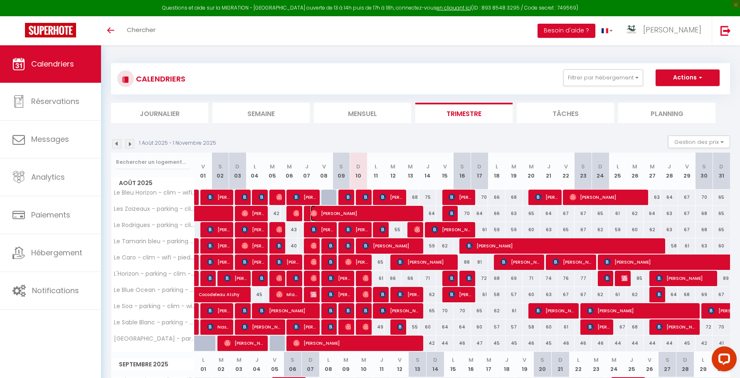
click at [341, 219] on span "[PERSON_NAME]" at bounding box center [365, 213] width 111 height 16
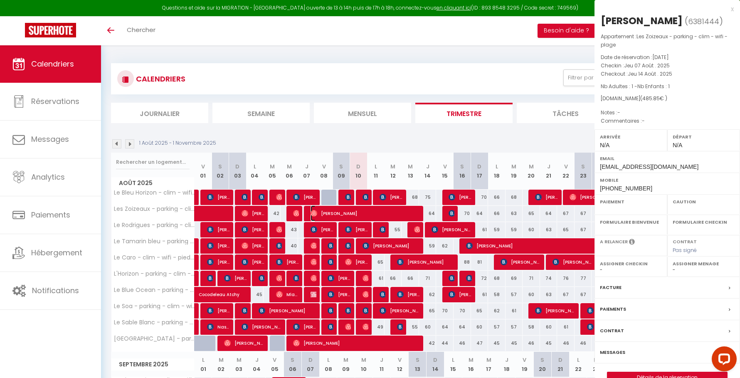
select select "OK"
select select "0"
select select "1"
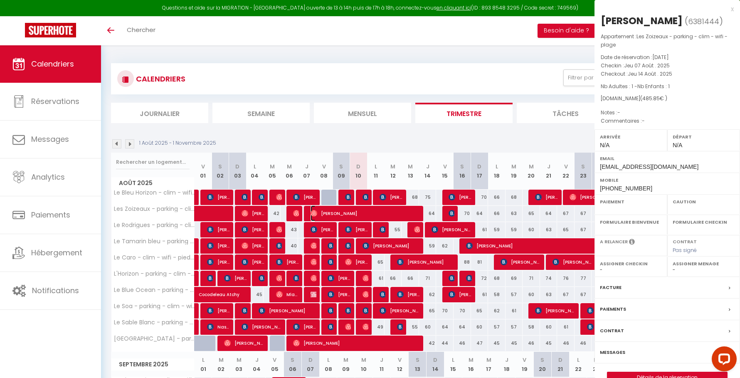
select select
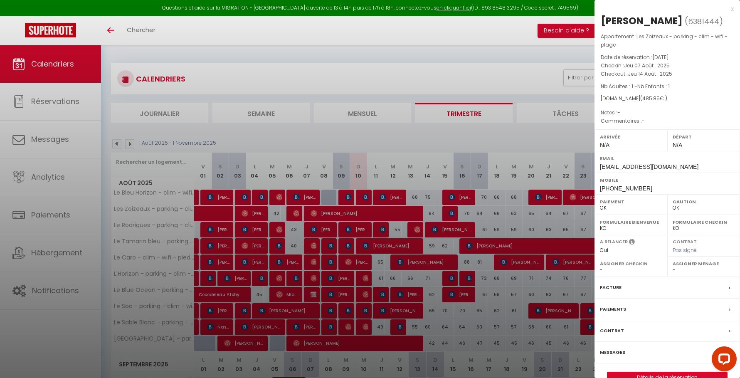
click at [341, 217] on div at bounding box center [370, 189] width 740 height 378
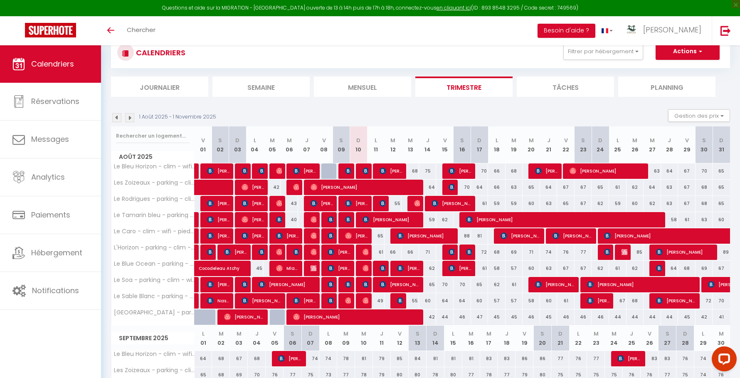
scroll to position [28, 0]
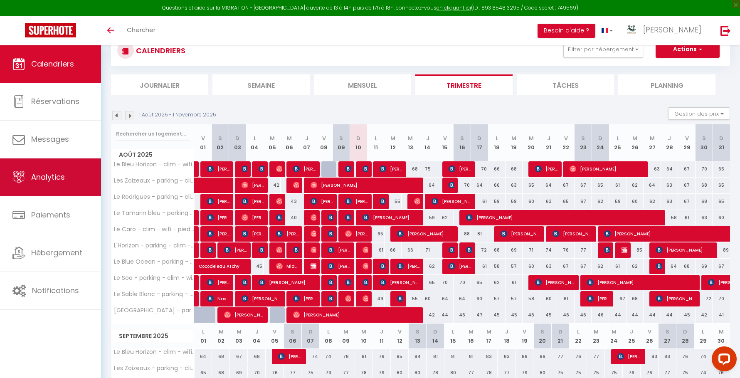
click at [54, 179] on span "Analytics" at bounding box center [48, 177] width 34 height 10
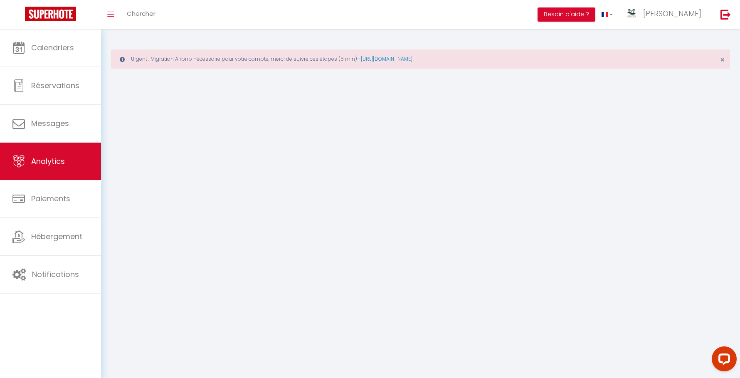
select select "2025"
select select "8"
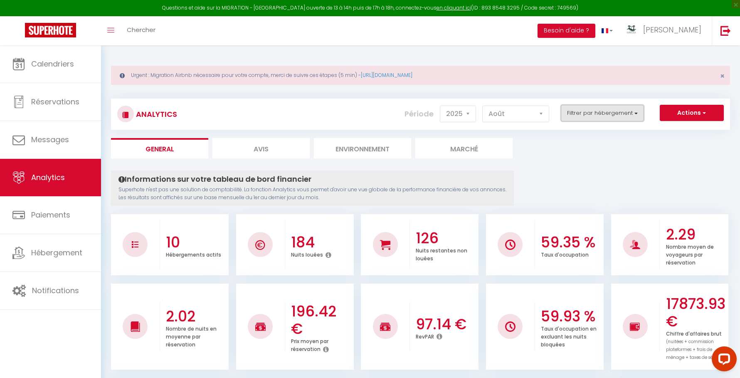
click at [576, 113] on button "Filtrer par hébergement" at bounding box center [602, 113] width 83 height 17
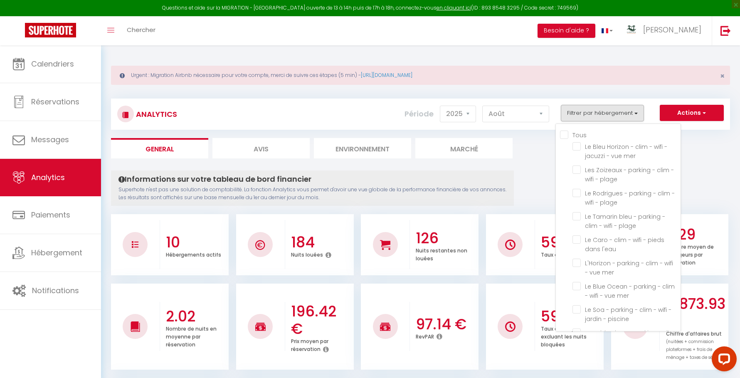
click at [566, 126] on div "Tous Le Bleu Horizon - clim - wifi - jacuzzi - vue mer Les Zoizeaux - parking -…" at bounding box center [618, 227] width 126 height 208
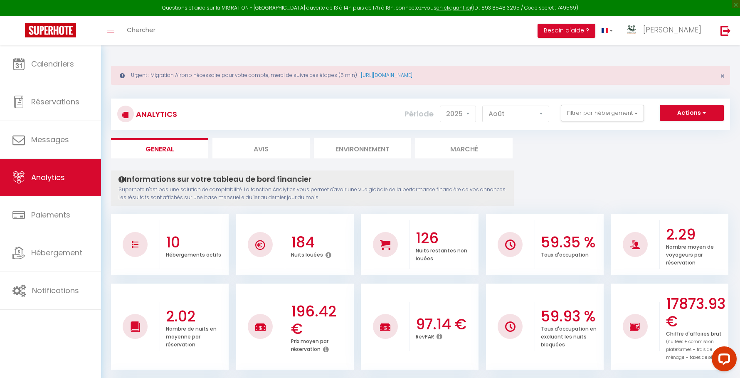
click at [566, 128] on div "Analytics Actions Génération SuperConciergerie Génération SuperAnalyzer Générat…" at bounding box center [420, 113] width 619 height 31
click at [578, 108] on button "Filtrer par hébergement" at bounding box center [602, 113] width 83 height 17
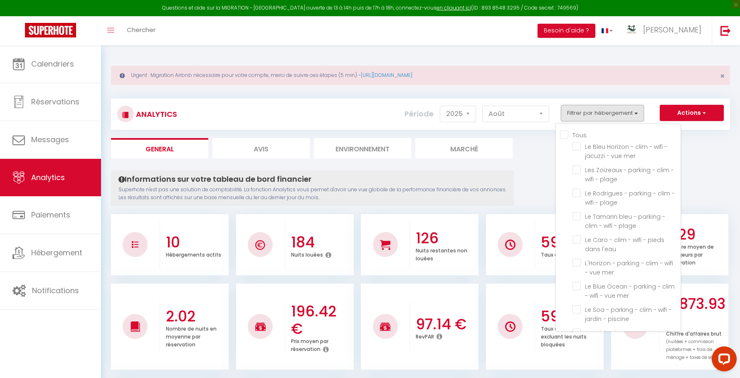
click at [572, 131] on input "Tous" at bounding box center [620, 134] width 121 height 8
checkbox input "true"
checkbox mer "true"
checkbox plage "true"
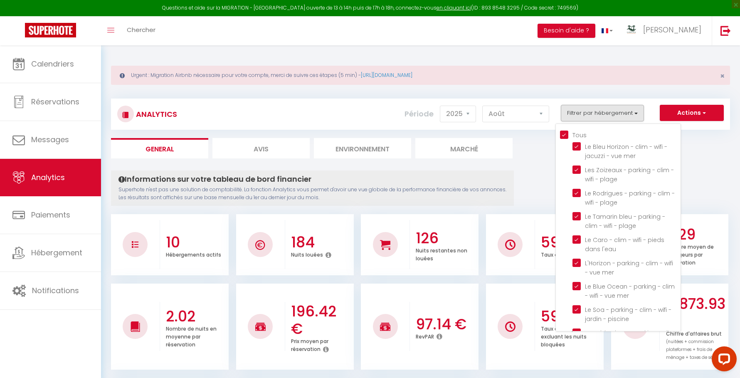
checkbox plage "true"
checkbox l\'eau "true"
checkbox mer "true"
checkbox piscine "true"
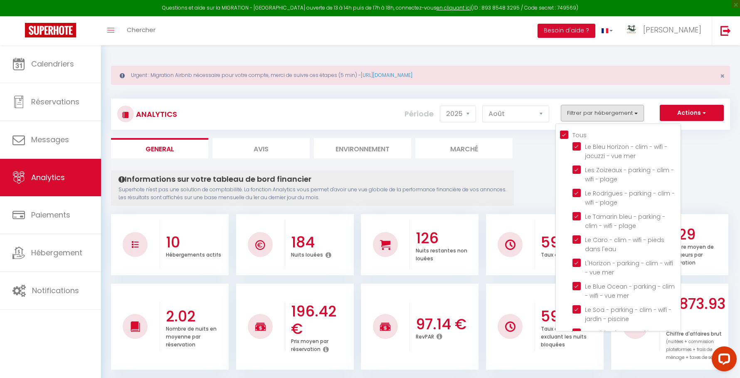
checkbox piscine "true"
checkbox mer "true"
click at [580, 171] on plage "checkbox" at bounding box center [626, 169] width 108 height 8
checkbox plage "false"
checkbox input "false"
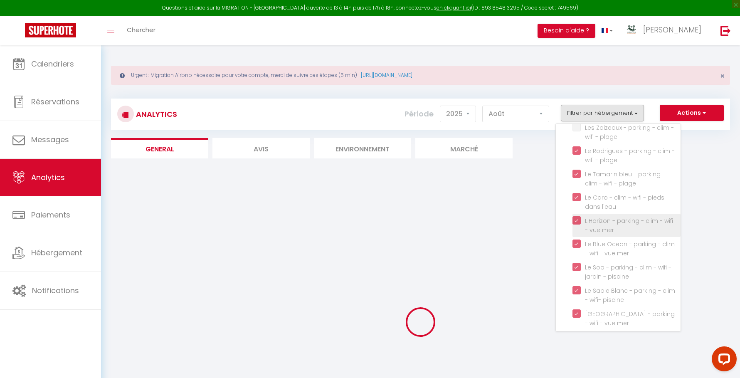
scroll to position [47, 0]
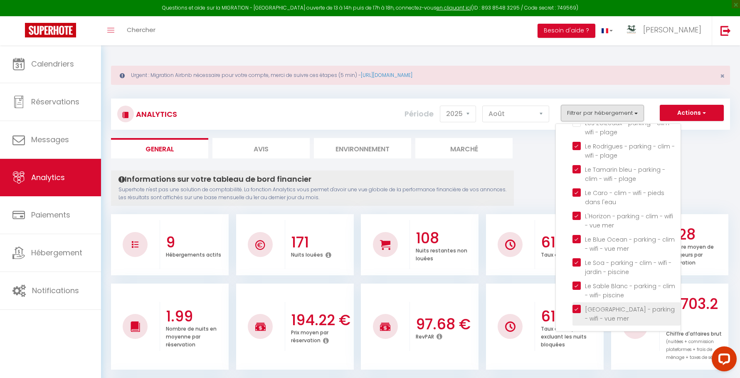
click at [579, 307] on mer "checkbox" at bounding box center [626, 309] width 108 height 8
checkbox mer "false"
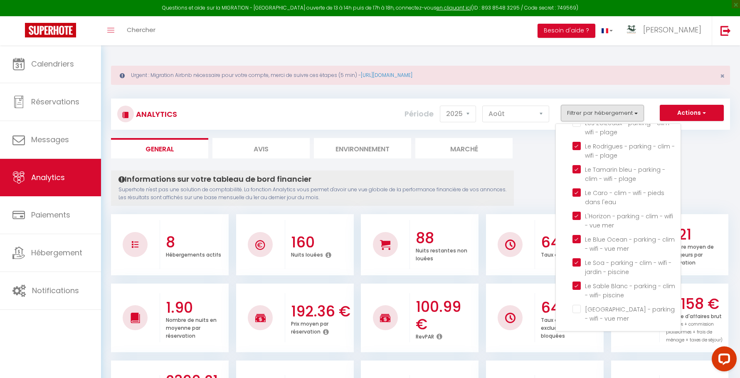
click at [513, 218] on li "64.52 % Taux d'occupation" at bounding box center [545, 244] width 118 height 61
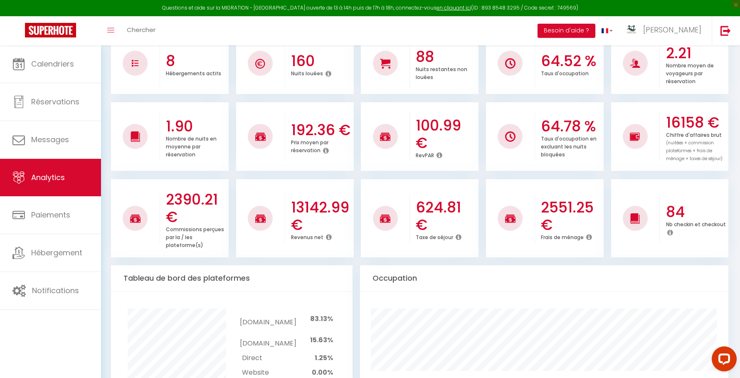
scroll to position [202, 0]
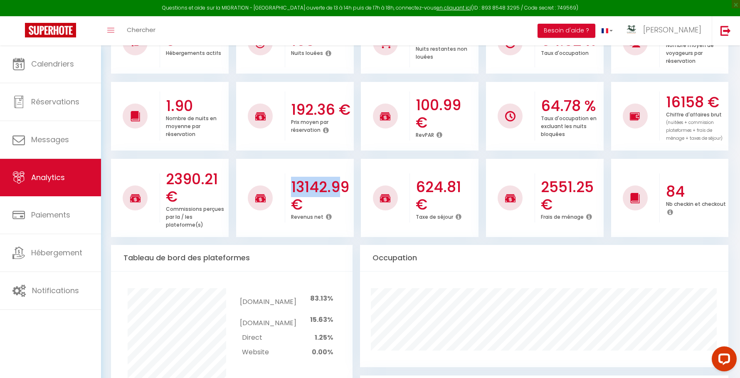
drag, startPoint x: 293, startPoint y: 188, endPoint x: 345, endPoint y: 188, distance: 52.8
click at [345, 188] on h3 "13142.99 €" at bounding box center [321, 195] width 61 height 35
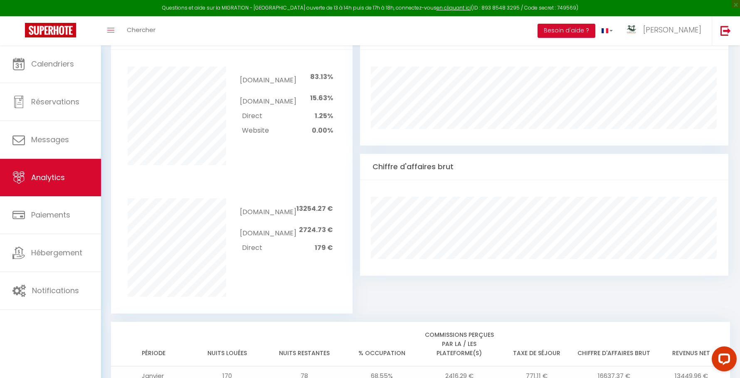
scroll to position [434, 0]
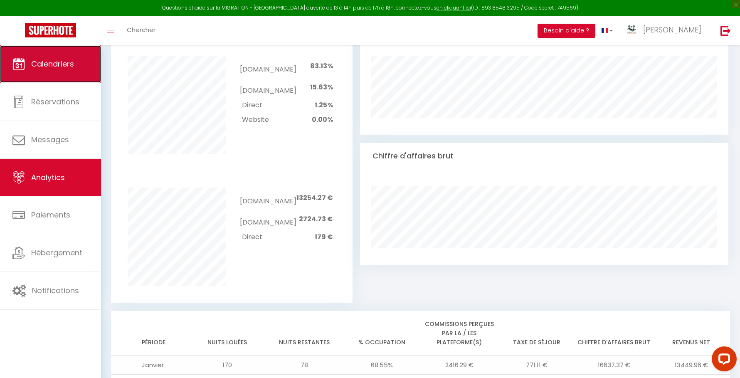
click at [50, 61] on span "Calendriers" at bounding box center [52, 64] width 43 height 10
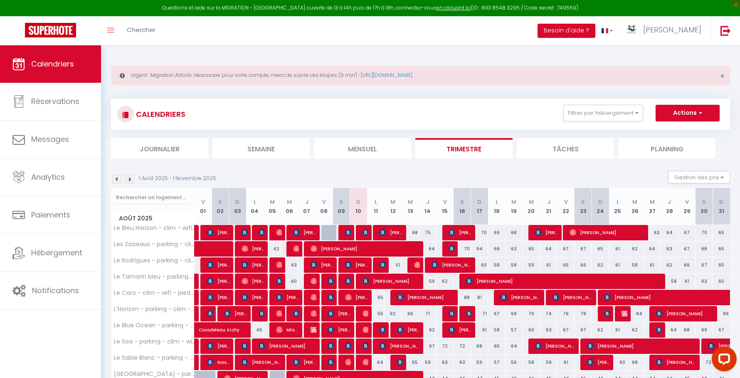
scroll to position [38, 0]
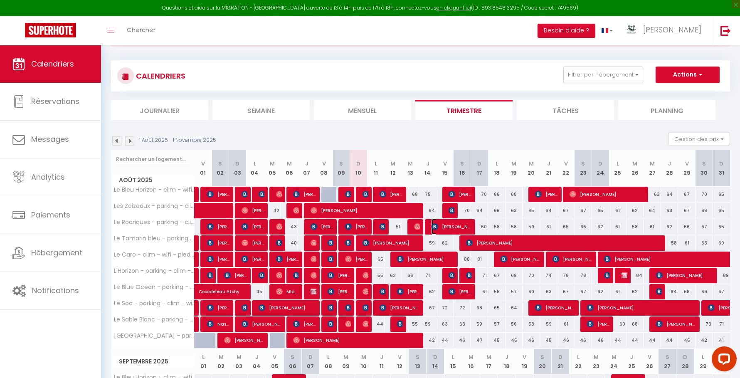
click at [442, 224] on span "[PERSON_NAME]" at bounding box center [451, 227] width 41 height 16
select select "KO"
select select "0"
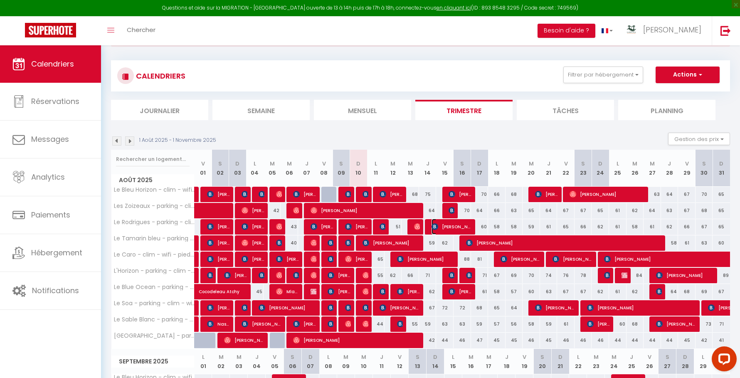
select select "1"
select select
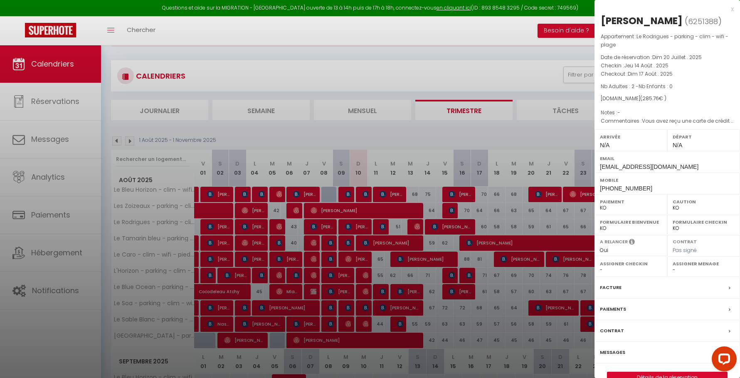
click at [442, 224] on div at bounding box center [370, 189] width 740 height 378
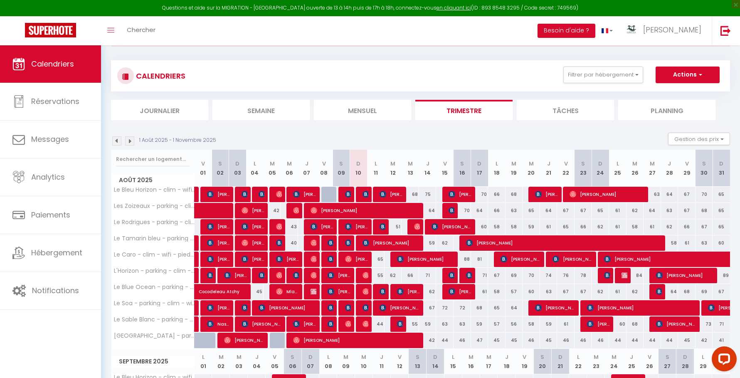
click at [373, 227] on div at bounding box center [381, 227] width 17 height 16
click at [384, 227] on img at bounding box center [382, 226] width 7 height 7
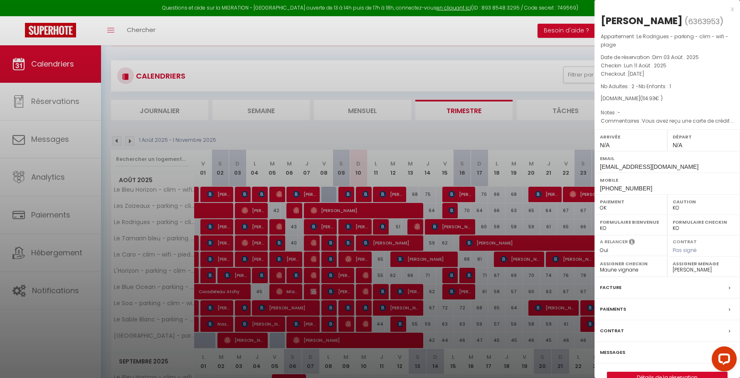
click at [384, 227] on div at bounding box center [370, 189] width 740 height 378
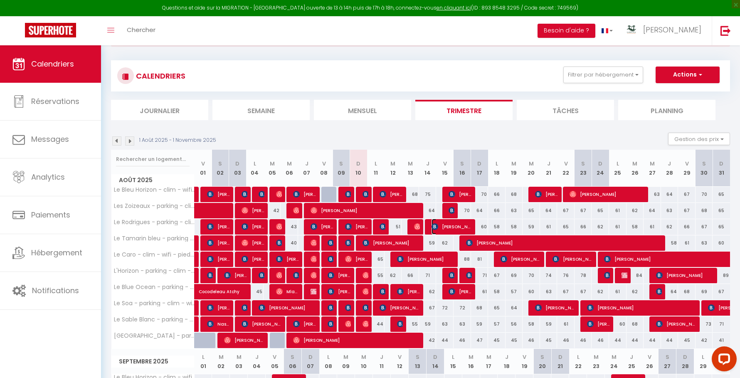
click at [442, 227] on span "[PERSON_NAME]" at bounding box center [451, 227] width 41 height 16
select select "KO"
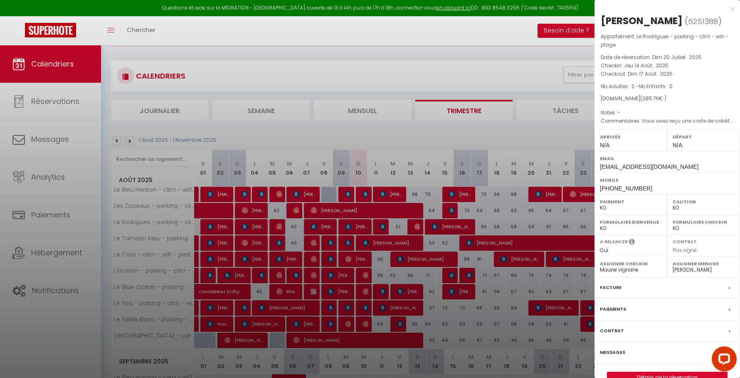
click at [442, 227] on div at bounding box center [370, 189] width 740 height 378
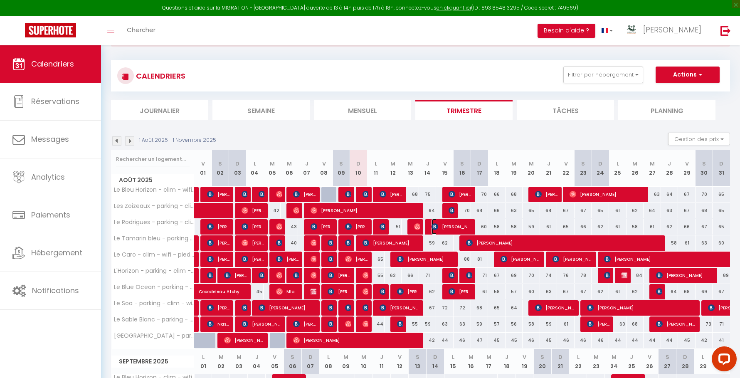
click at [442, 227] on span "[PERSON_NAME]" at bounding box center [451, 227] width 41 height 16
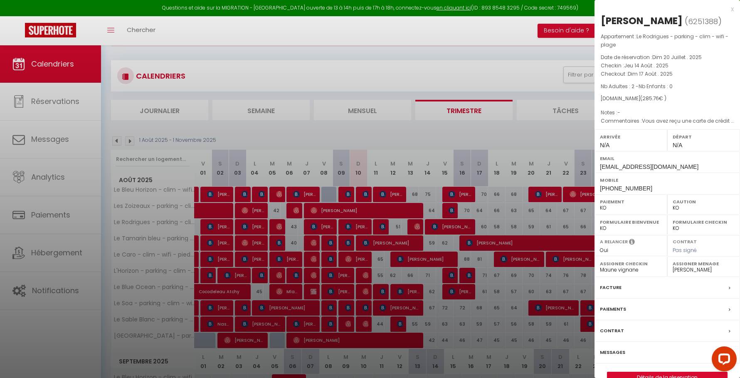
click at [625, 305] on div "Paiements" at bounding box center [666, 309] width 145 height 22
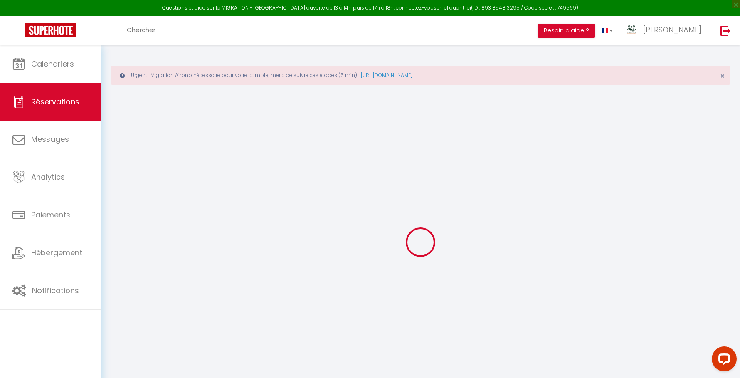
select select "0"
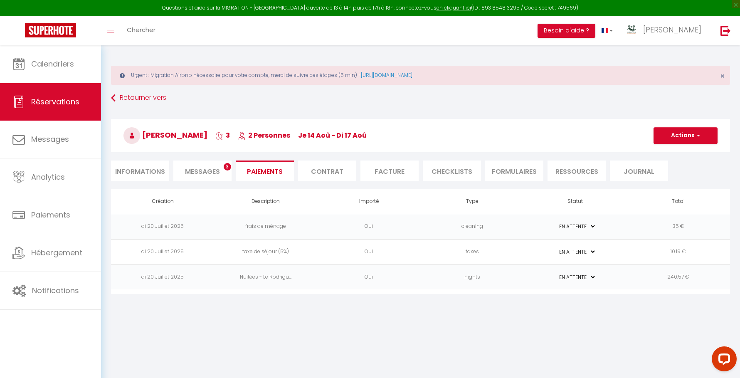
click at [692, 143] on h3 "[PERSON_NAME] 3 2 Personnes je 14 Aoû - di 17 Aoû" at bounding box center [420, 135] width 619 height 33
click at [691, 139] on button "Actions" at bounding box center [685, 135] width 64 height 17
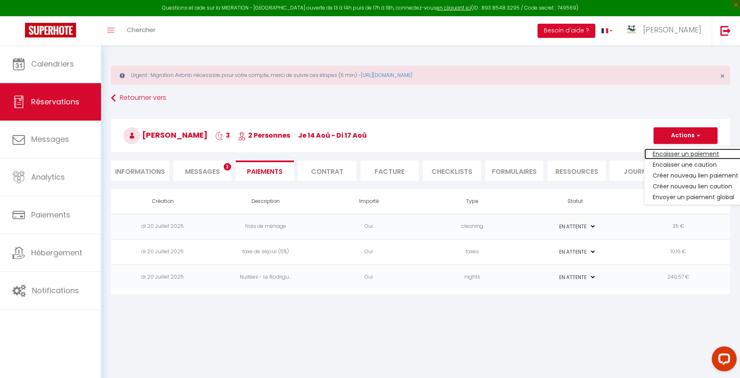
click at [671, 155] on link "Encaisser un paiement" at bounding box center [695, 153] width 102 height 11
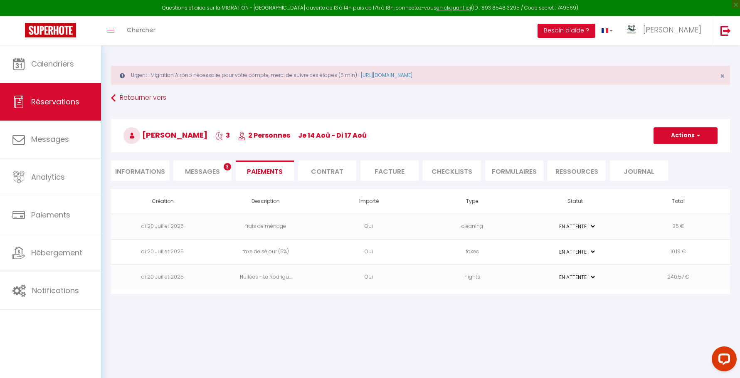
select select "nights"
type input "[EMAIL_ADDRESS][DOMAIN_NAME]"
select select "14135"
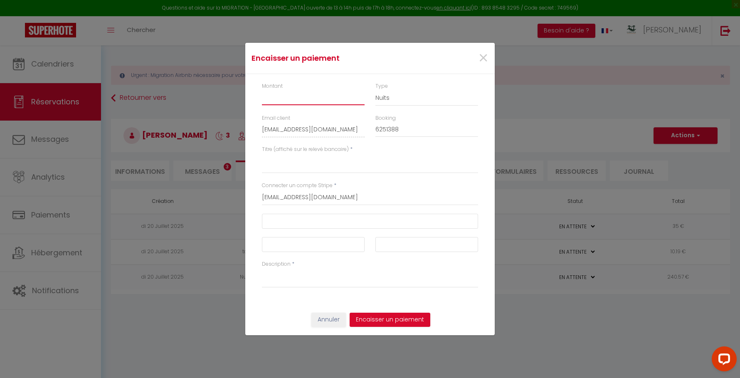
click at [298, 101] on input "Montant" at bounding box center [313, 97] width 103 height 15
type input "285.76"
click at [355, 170] on textarea "Titre (affiché sur le relevé bancaire)" at bounding box center [370, 163] width 216 height 20
type textarea "LE RODRIGUES"
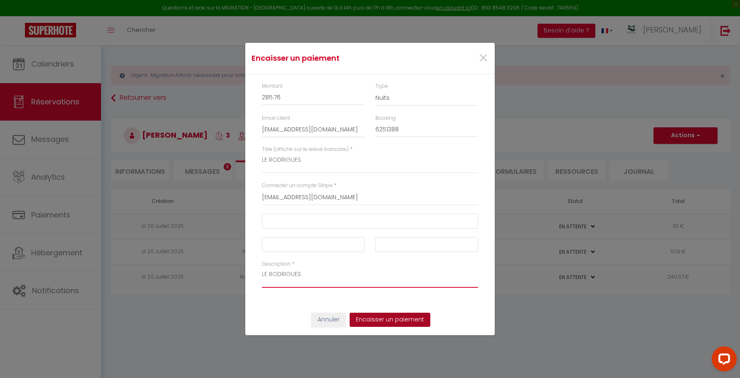
type textarea "LE RODRIGUES"
click at [399, 318] on button "Encaisser un paiement" at bounding box center [390, 320] width 81 height 14
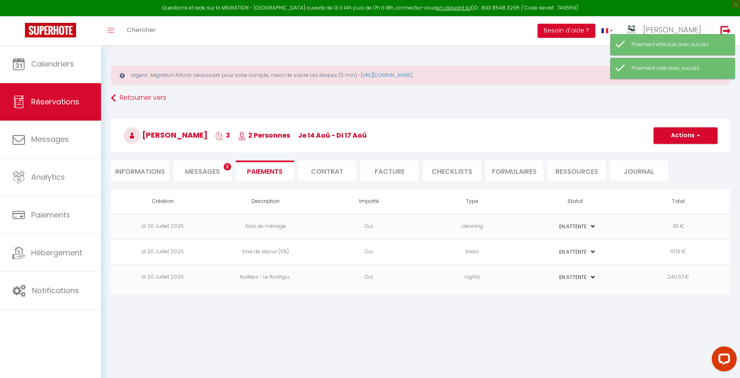
click at [676, 227] on td "35 €" at bounding box center [678, 226] width 103 height 25
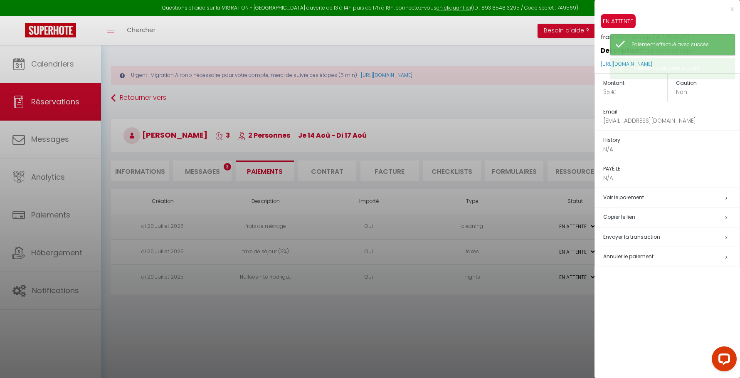
click at [662, 255] on h5 "Annuler le paiement" at bounding box center [671, 257] width 136 height 10
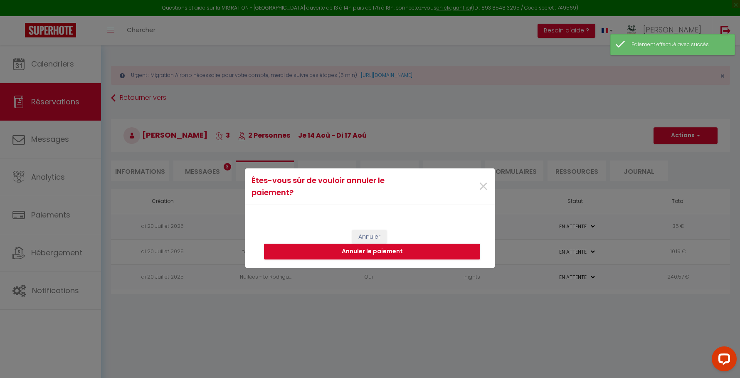
click at [433, 239] on div "[PERSON_NAME] le paiement" at bounding box center [369, 245] width 249 height 46
click at [433, 249] on button "Annuler le paiement" at bounding box center [372, 252] width 216 height 16
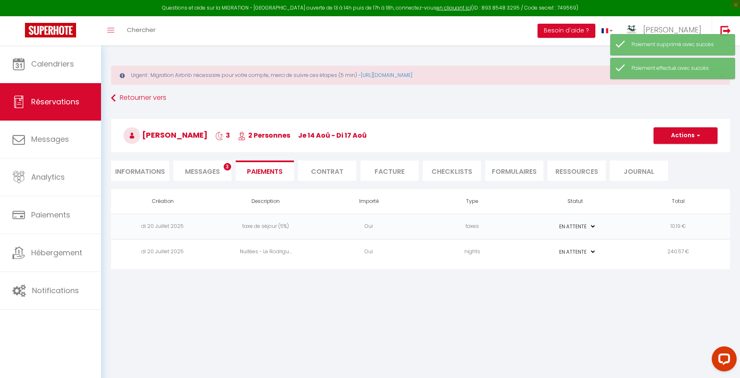
click at [686, 229] on td "10.19 €" at bounding box center [678, 226] width 103 height 25
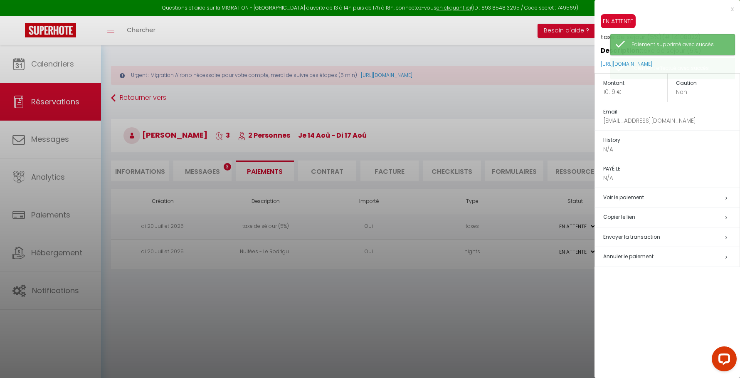
click at [642, 257] on span "Annuler le paiement" at bounding box center [628, 256] width 50 height 7
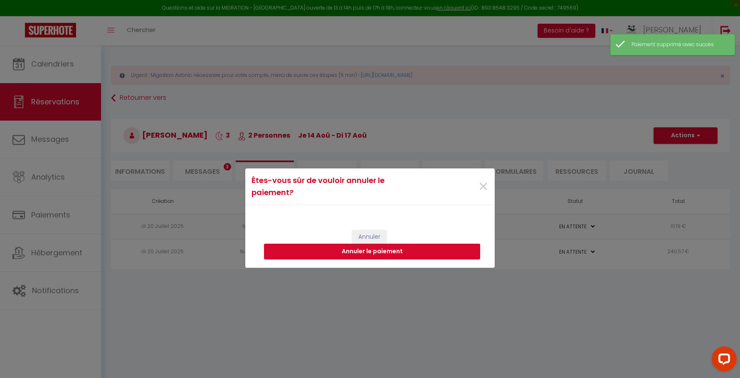
click at [456, 246] on button "Annuler le paiement" at bounding box center [372, 252] width 216 height 16
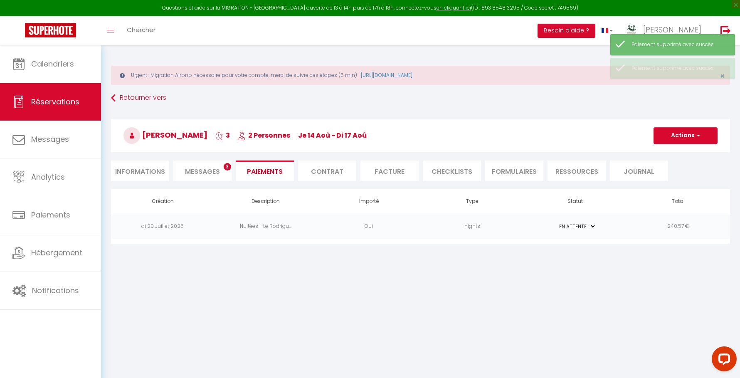
click at [682, 230] on td "240.57 €" at bounding box center [678, 226] width 103 height 25
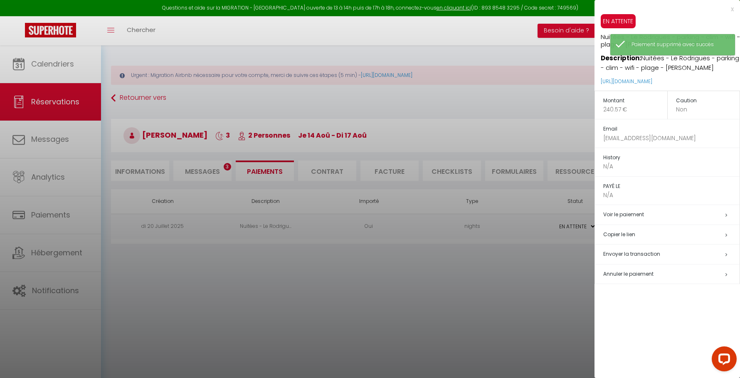
click at [607, 271] on span "Annuler le paiement" at bounding box center [628, 273] width 50 height 7
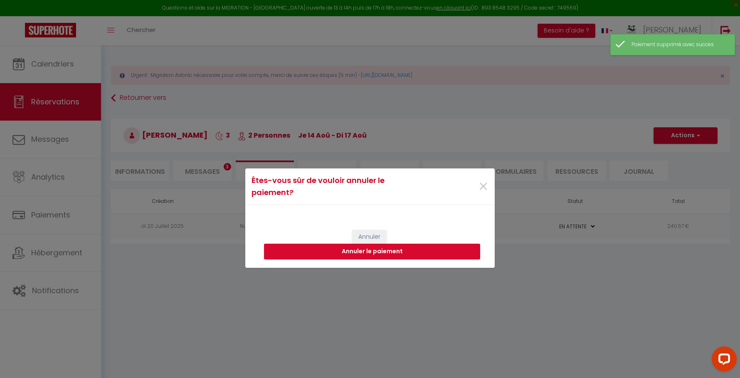
click at [458, 255] on button "Annuler le paiement" at bounding box center [372, 252] width 216 height 16
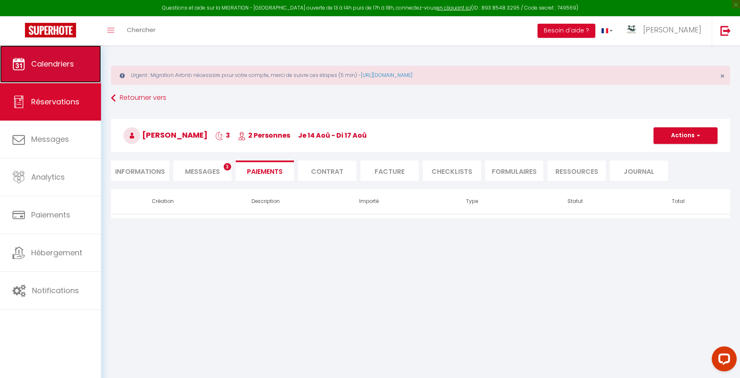
click at [65, 66] on span "Calendriers" at bounding box center [52, 64] width 43 height 10
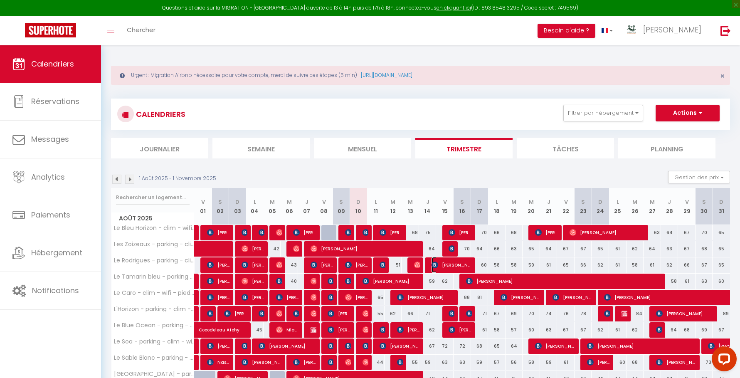
click at [438, 266] on span "[PERSON_NAME]" at bounding box center [451, 265] width 41 height 16
select select "OK"
select select "KO"
select select "0"
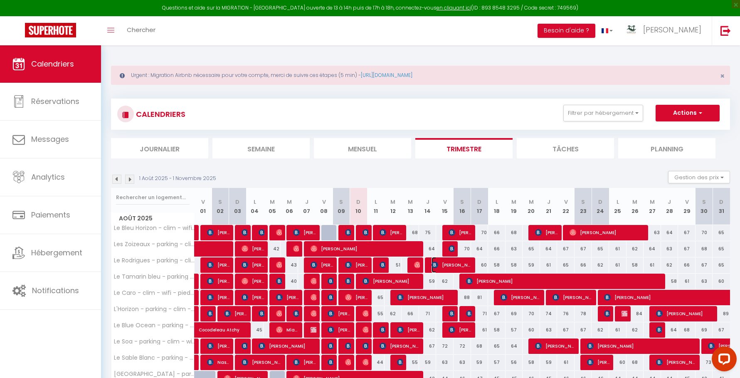
select select "1"
select select
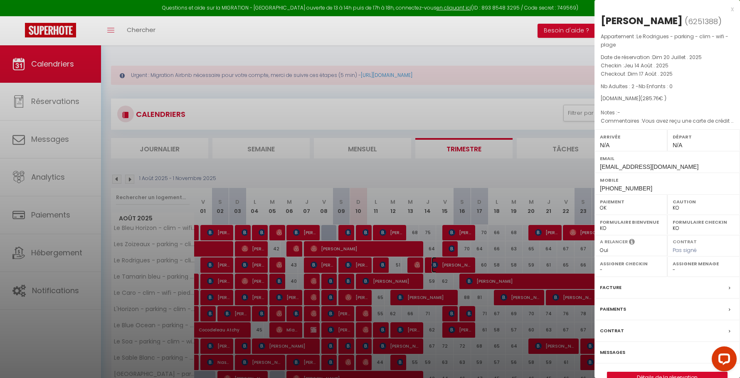
select select "14291"
select select "45280"
click at [438, 265] on div at bounding box center [370, 189] width 740 height 378
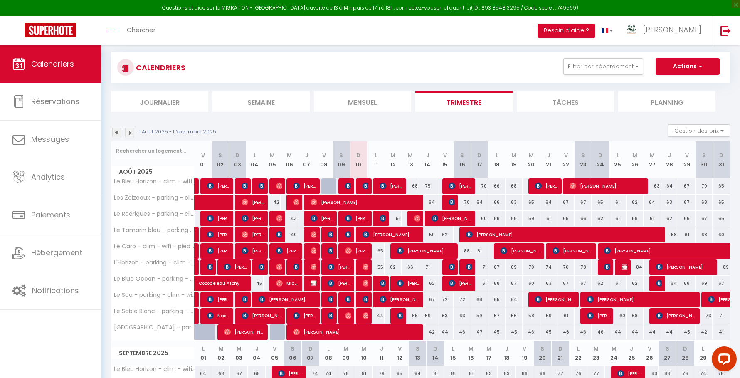
scroll to position [48, 0]
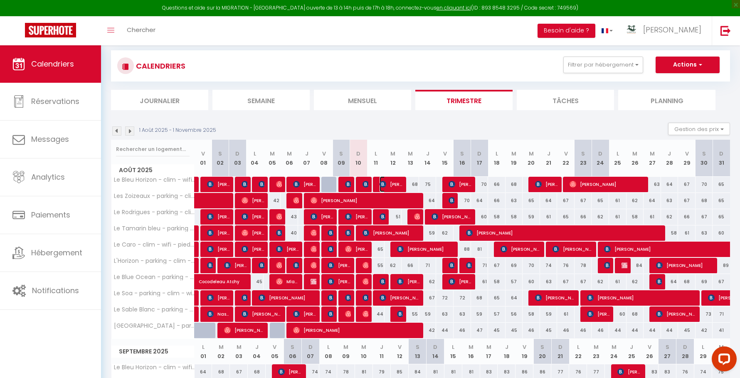
click at [383, 183] on img at bounding box center [382, 184] width 7 height 7
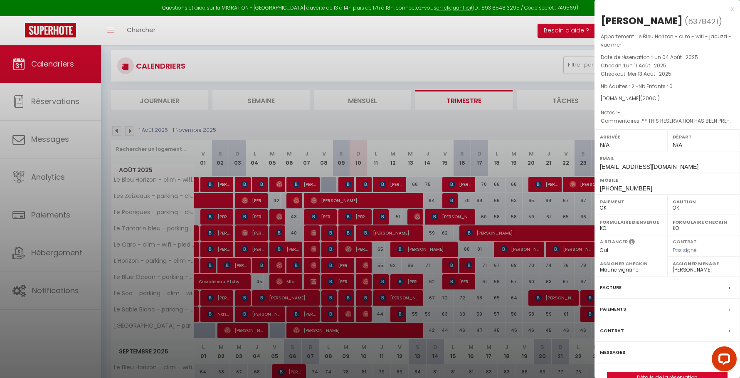
click at [383, 184] on div at bounding box center [370, 189] width 740 height 378
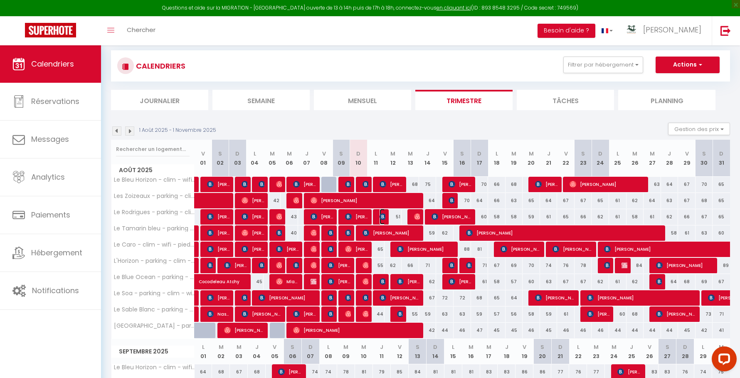
click at [384, 217] on img at bounding box center [382, 216] width 7 height 7
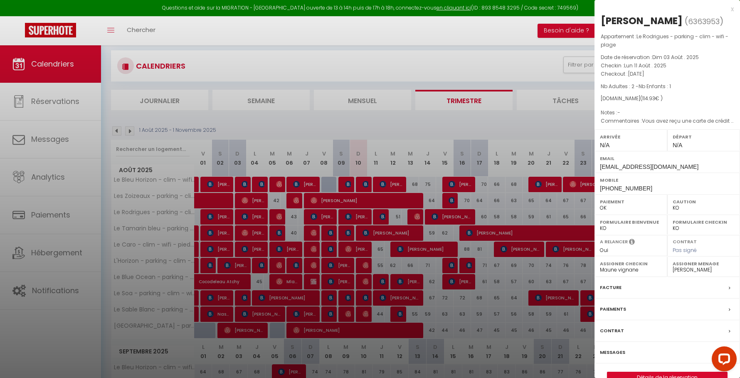
click at [383, 216] on div at bounding box center [370, 189] width 740 height 378
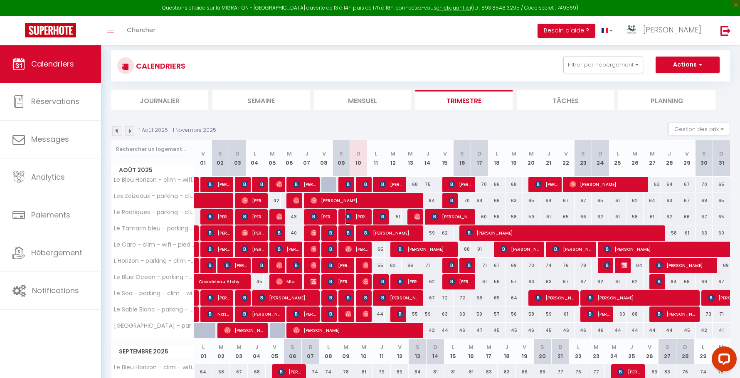
click at [360, 216] on span "[PERSON_NAME]" at bounding box center [356, 217] width 23 height 16
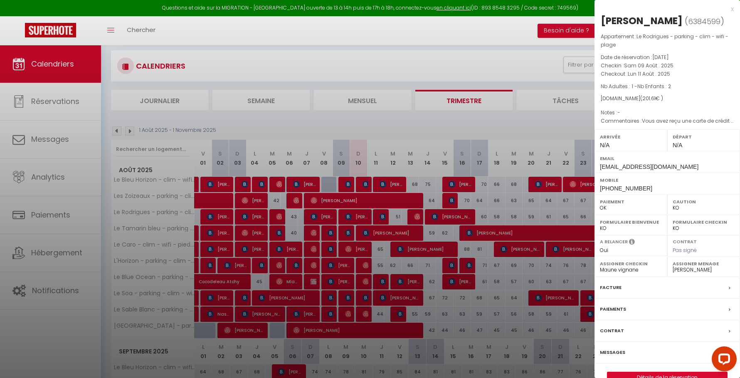
click at [360, 213] on div at bounding box center [370, 189] width 740 height 378
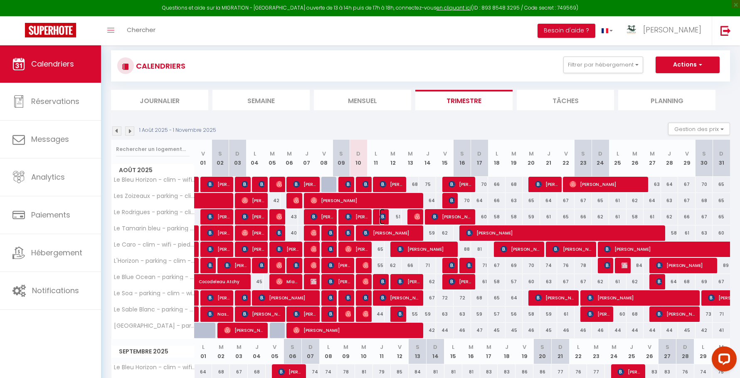
click at [384, 214] on img at bounding box center [382, 216] width 7 height 7
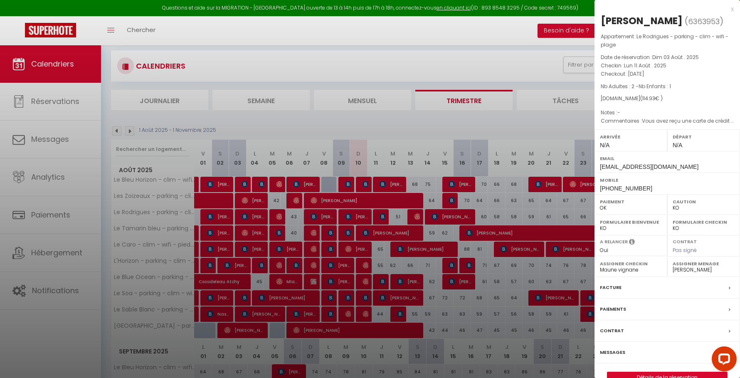
click at [384, 214] on div at bounding box center [370, 189] width 740 height 378
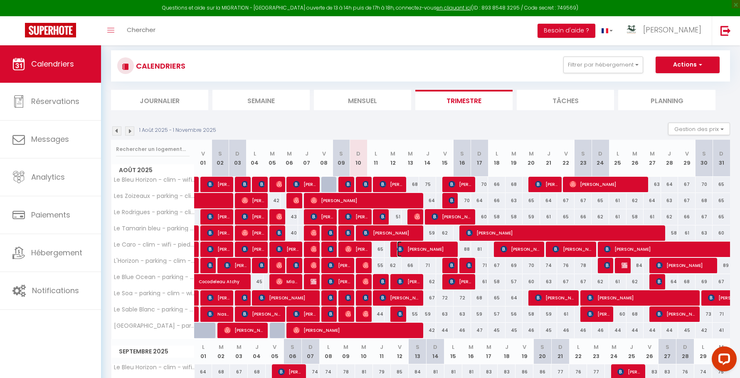
click at [406, 247] on span "[PERSON_NAME]" at bounding box center [426, 249] width 58 height 16
select select "OK"
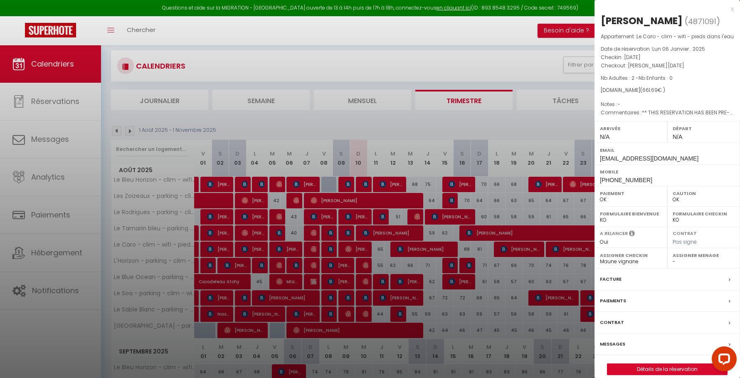
click at [406, 247] on div at bounding box center [370, 189] width 740 height 378
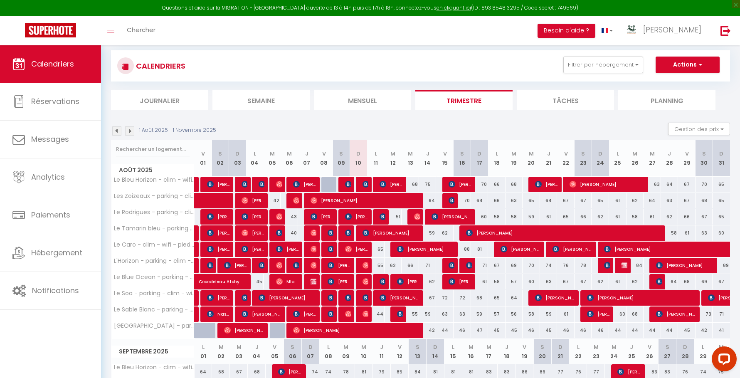
click at [360, 265] on div at bounding box center [364, 266] width 17 height 16
click at [363, 265] on img at bounding box center [365, 265] width 7 height 7
select select "45280"
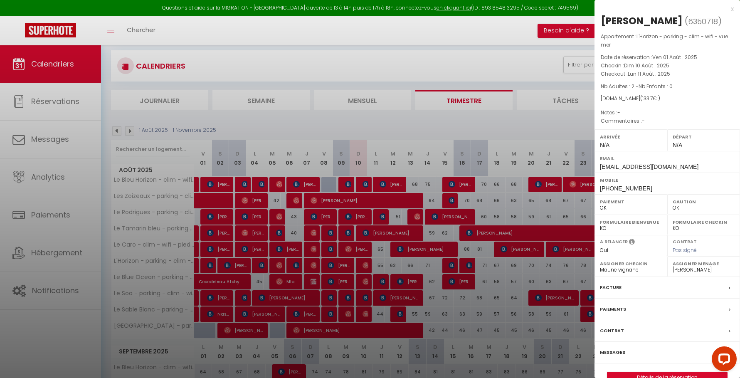
click at [363, 265] on div at bounding box center [370, 189] width 740 height 378
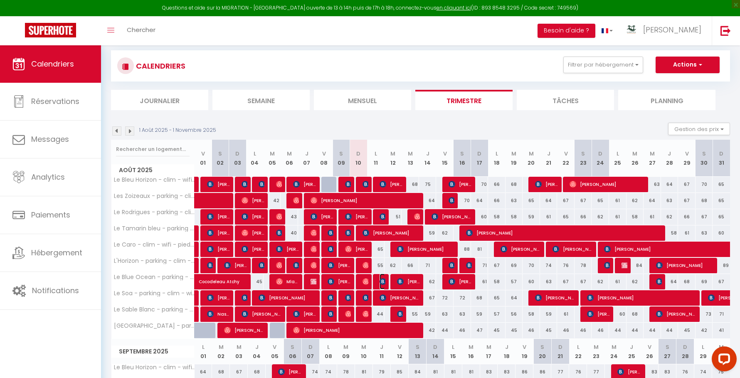
click at [379, 281] on img at bounding box center [382, 281] width 7 height 7
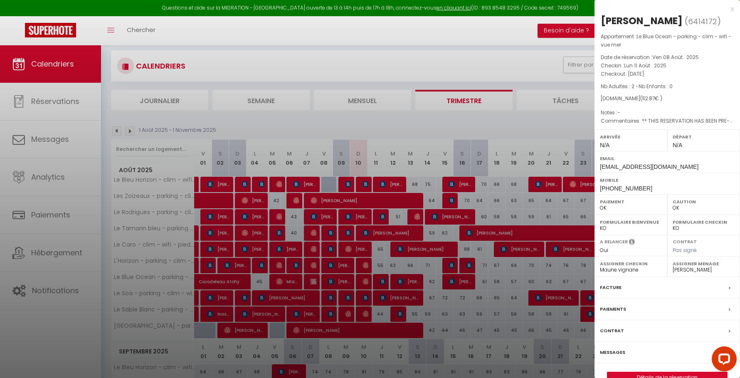
click at [382, 280] on div at bounding box center [370, 189] width 740 height 378
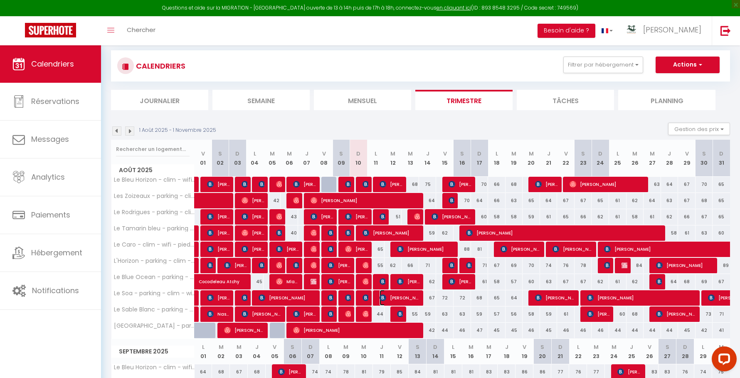
click at [382, 295] on img at bounding box center [382, 297] width 7 height 7
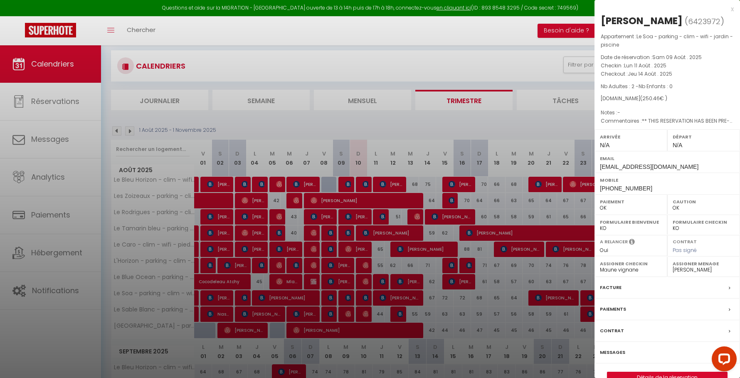
click at [382, 295] on div at bounding box center [370, 189] width 740 height 378
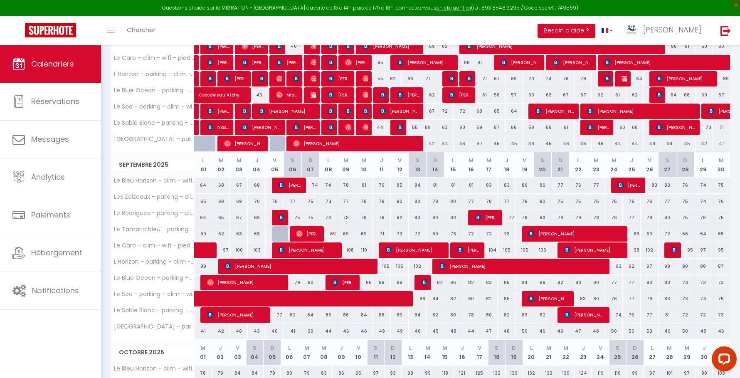
scroll to position [239, 0]
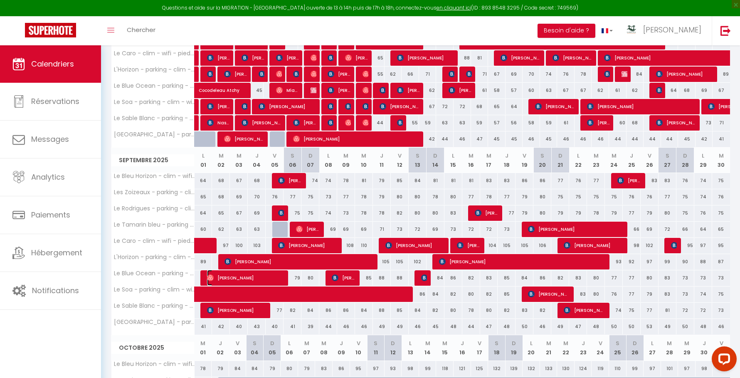
click at [222, 272] on span "[PERSON_NAME]" at bounding box center [245, 278] width 76 height 16
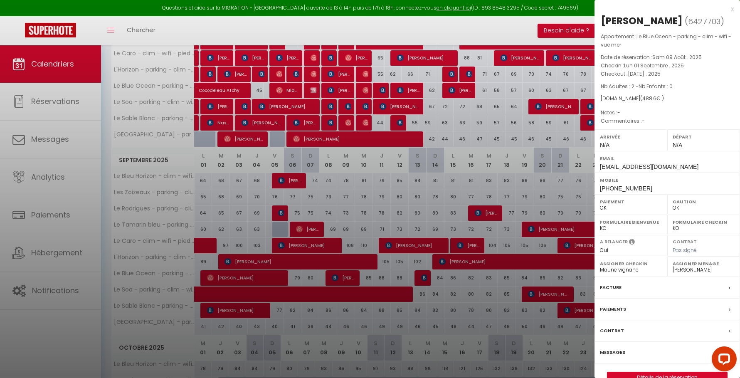
click at [222, 272] on div at bounding box center [370, 189] width 740 height 378
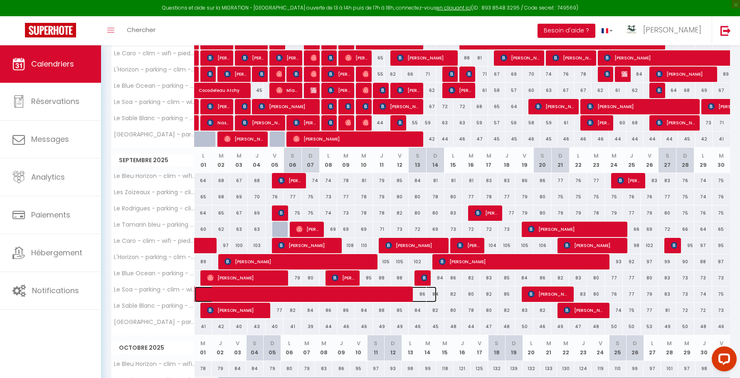
click at [389, 290] on span at bounding box center [321, 294] width 229 height 16
select select
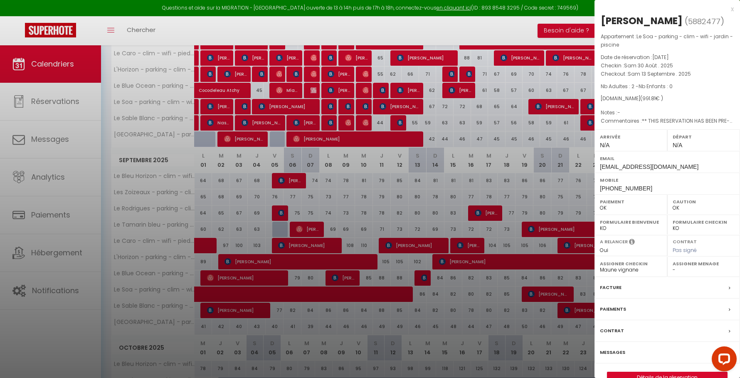
click at [389, 290] on div at bounding box center [370, 189] width 740 height 378
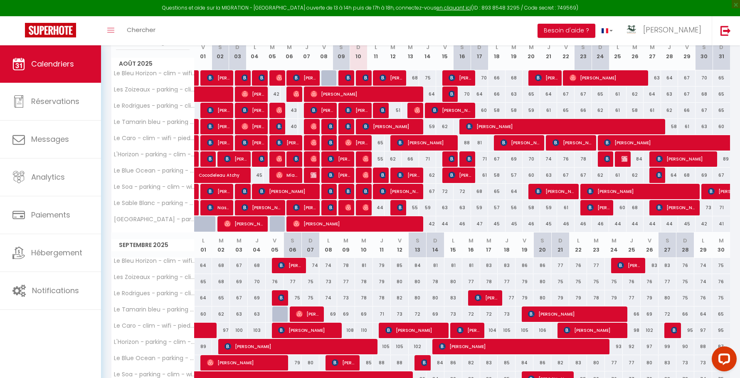
scroll to position [133, 0]
